Goal: Obtain resource: Obtain resource

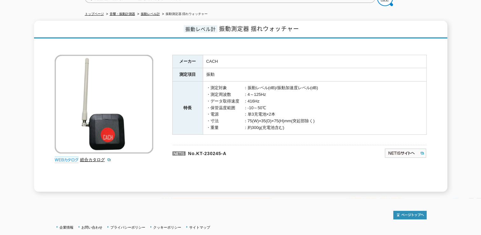
click at [69, 157] on img at bounding box center [67, 160] width 24 height 6
click at [70, 157] on img at bounding box center [67, 160] width 24 height 6
click at [99, 157] on link "総合カタログ" at bounding box center [95, 159] width 31 height 5
click at [65, 157] on img at bounding box center [67, 160] width 24 height 6
click at [64, 157] on img at bounding box center [67, 160] width 24 height 6
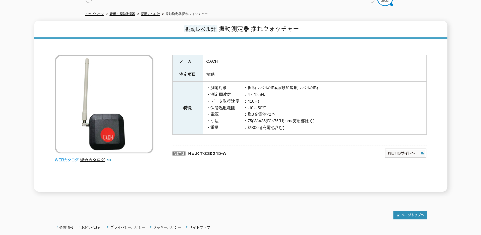
click at [64, 157] on img at bounding box center [67, 160] width 24 height 6
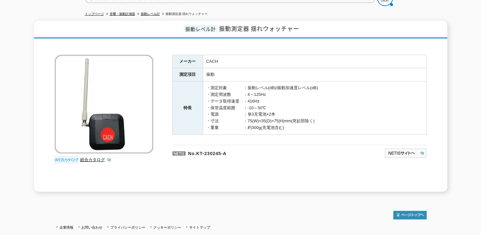
click at [64, 157] on img at bounding box center [67, 160] width 24 height 6
click at [65, 157] on img at bounding box center [67, 160] width 24 height 6
click at [96, 164] on div "総合カタログ メーカー CACH 測定項目 振動 特長 ・測定対象　　　　：振動レベル(dB)/振動加速度レベル(dB) ・測定周波数　　　：4～125Hz …" at bounding box center [241, 117] width 372 height 150
click at [110, 157] on link "総合カタログ" at bounding box center [95, 159] width 31 height 5
